Goal: Transaction & Acquisition: Purchase product/service

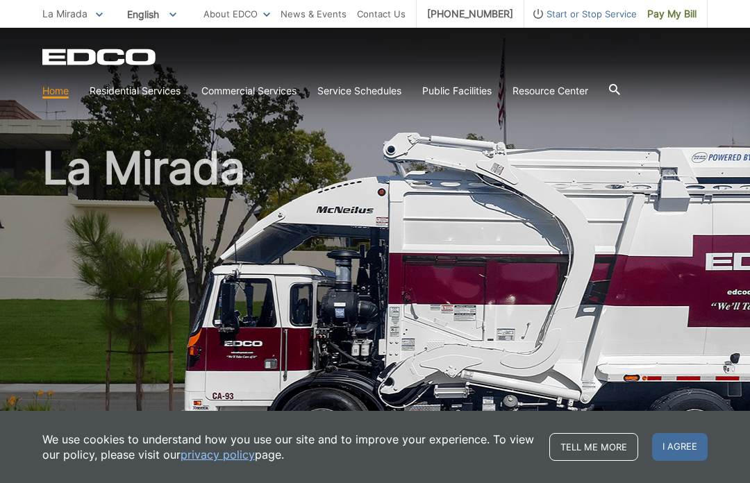
click at [672, 15] on span "Pay My Bill" at bounding box center [671, 13] width 49 height 15
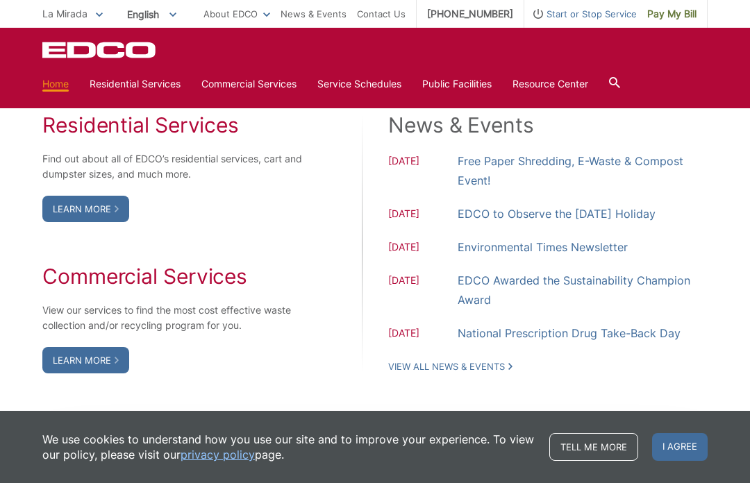
scroll to position [1145, 0]
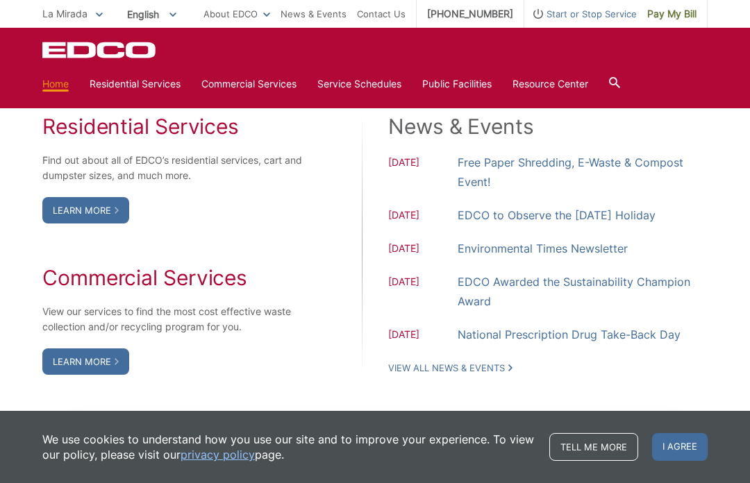
click at [115, 224] on link "Learn More" at bounding box center [85, 210] width 87 height 26
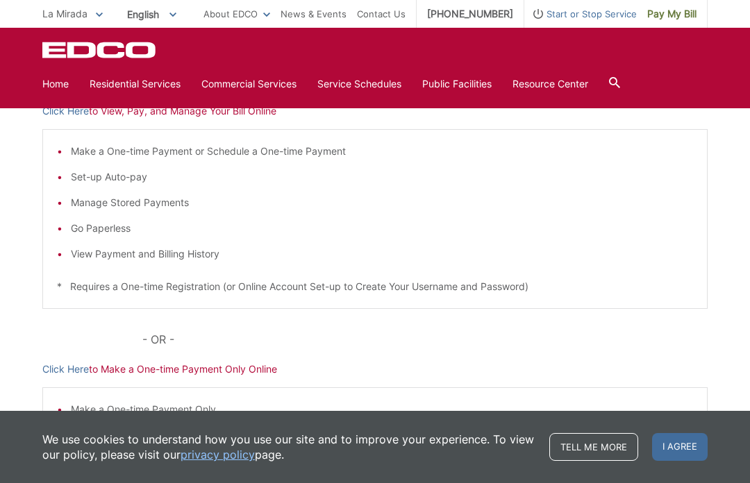
scroll to position [243, 0]
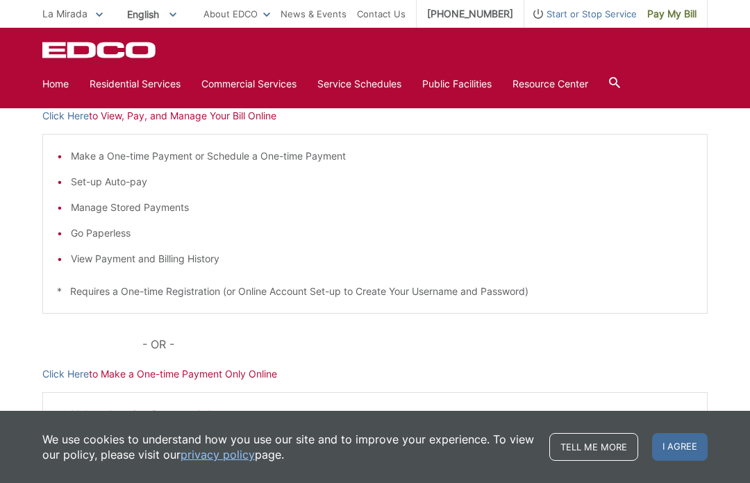
click at [68, 373] on link "Click Here" at bounding box center [65, 373] width 47 height 15
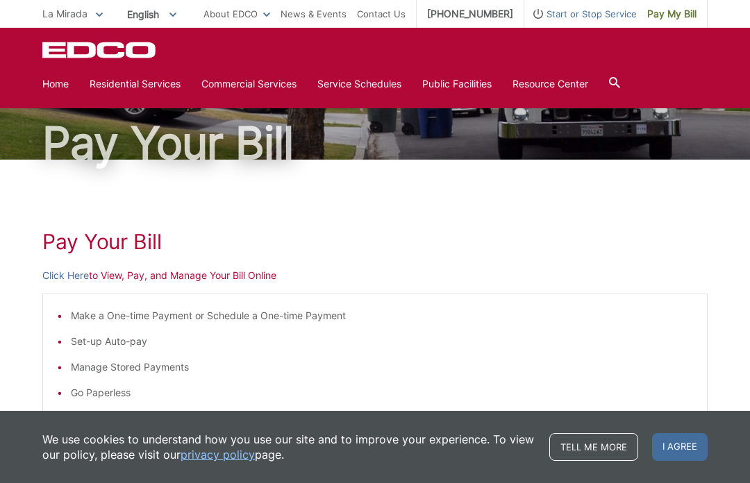
scroll to position [0, 0]
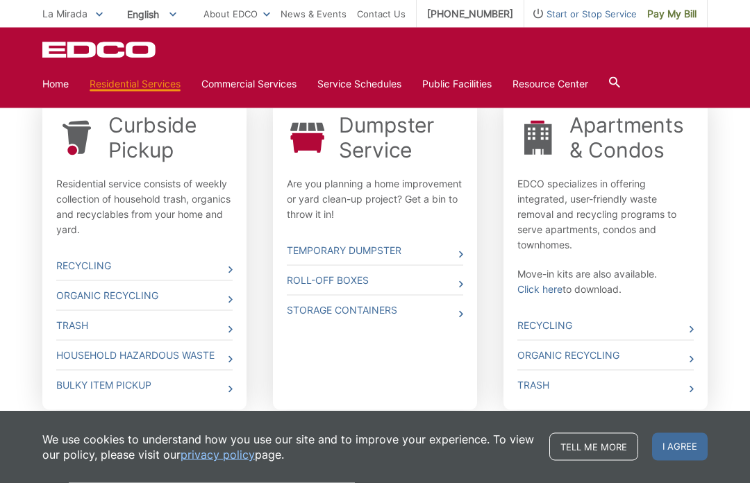
scroll to position [457, 0]
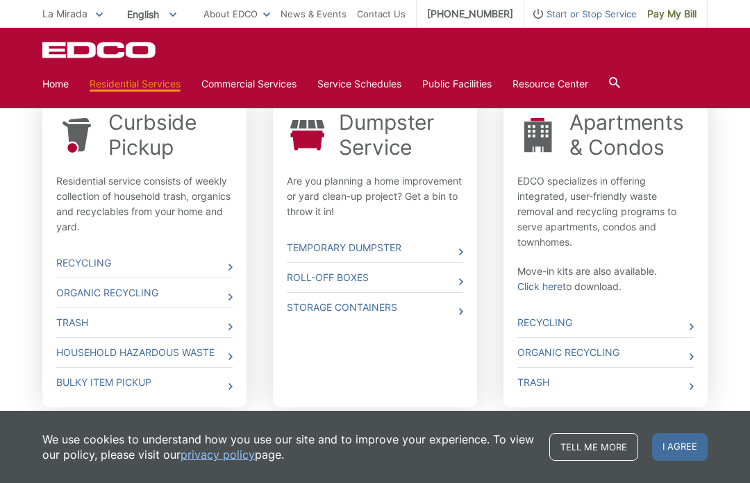
click at [677, 22] on link "Pay My Bill" at bounding box center [672, 14] width 71 height 28
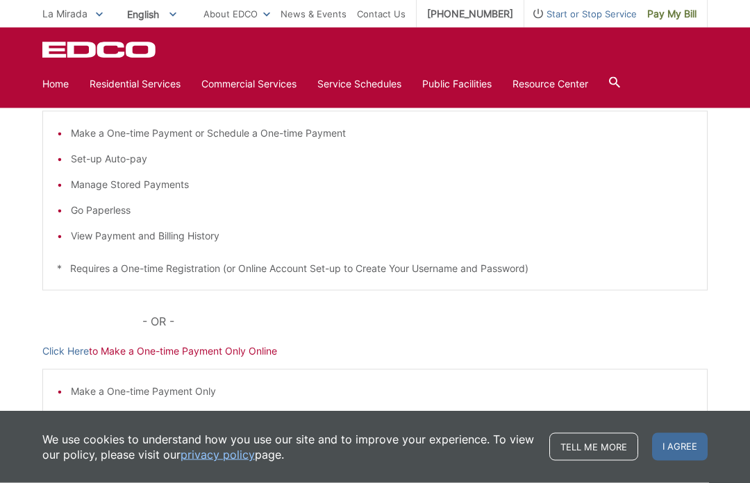
scroll to position [266, 0]
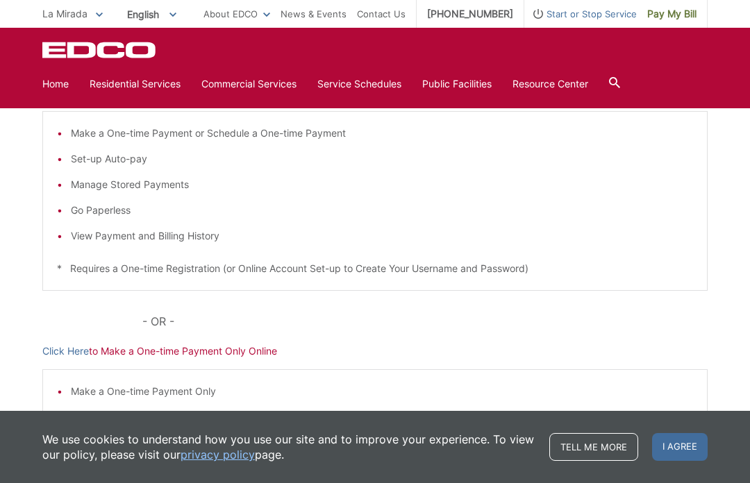
click at [71, 351] on link "Click Here" at bounding box center [65, 351] width 47 height 15
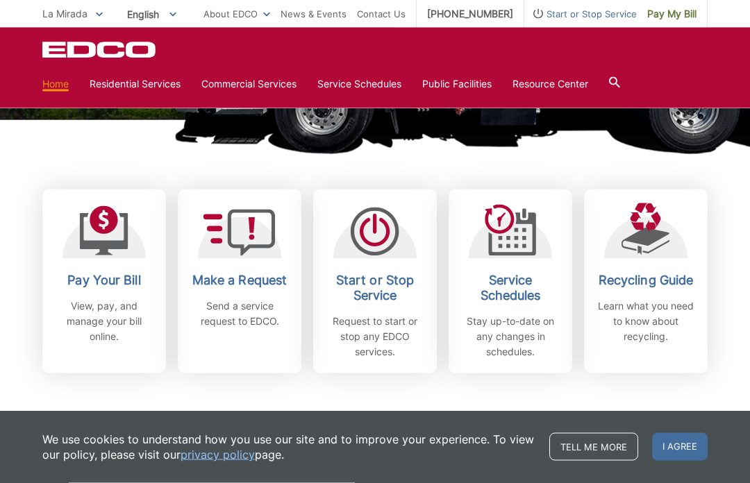
scroll to position [322, 0]
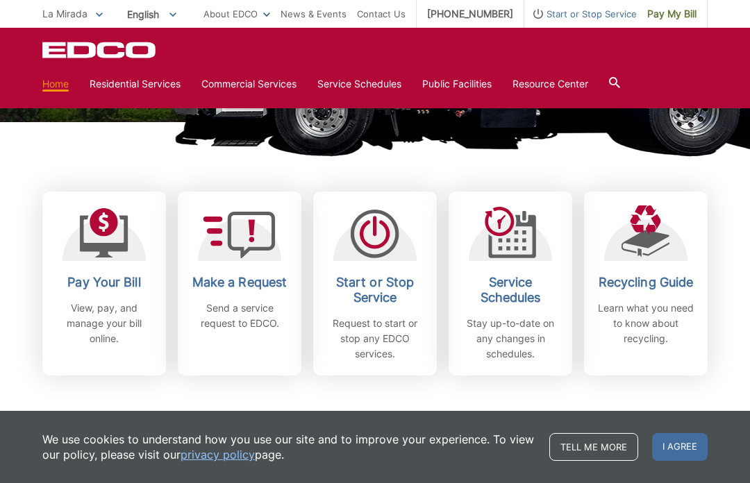
click at [694, 461] on span "I agree" at bounding box center [680, 447] width 56 height 28
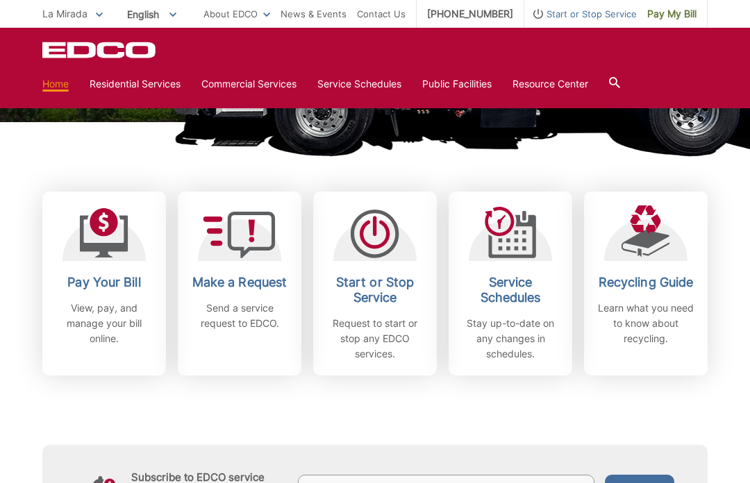
click at [673, 482] on button "Submit" at bounding box center [639, 490] width 69 height 31
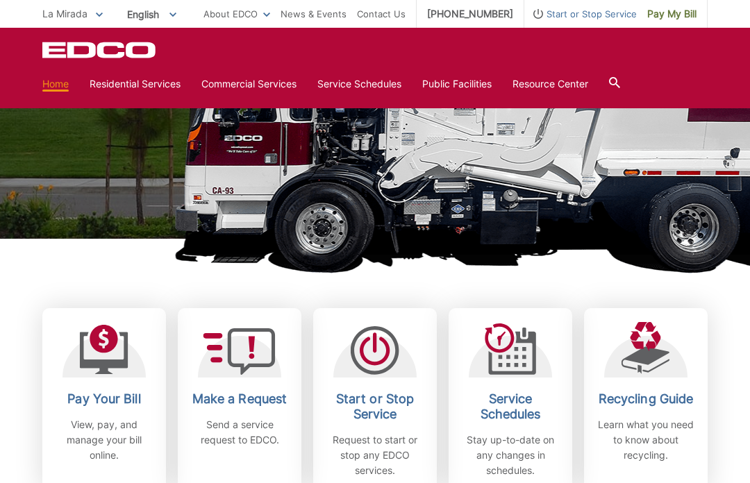
scroll to position [0, 0]
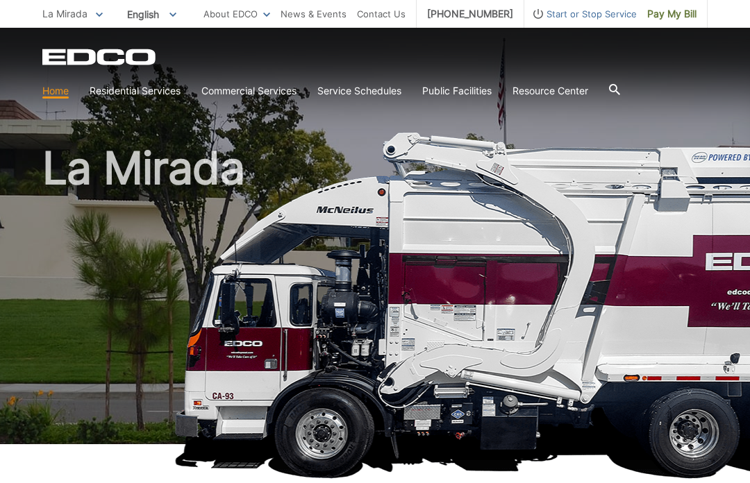
click at [671, 15] on span "Pay My Bill" at bounding box center [671, 13] width 49 height 15
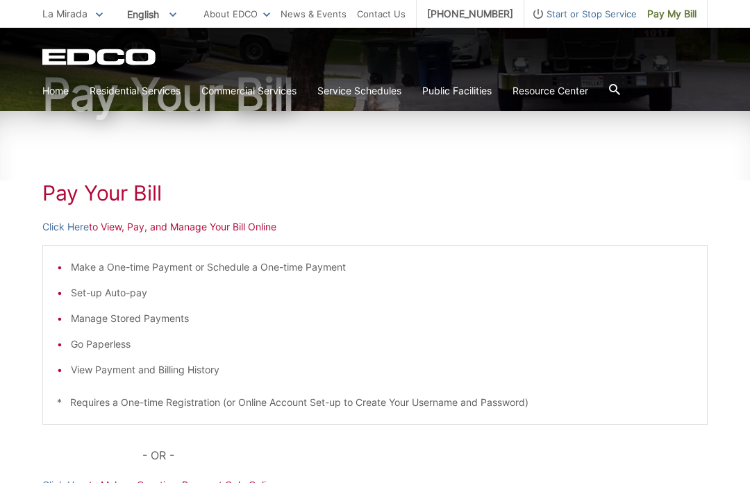
scroll to position [131, 0]
click at [57, 233] on link "Click Here" at bounding box center [65, 227] width 47 height 15
